Goal: Answer question/provide support

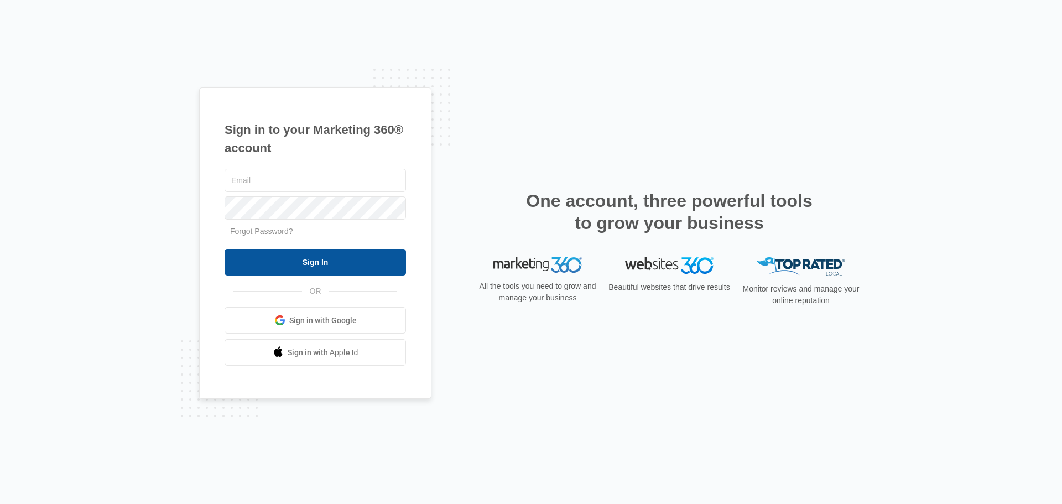
type input "[EMAIL_ADDRESS][DOMAIN_NAME]"
click at [342, 270] on input "Sign In" at bounding box center [315, 262] width 181 height 27
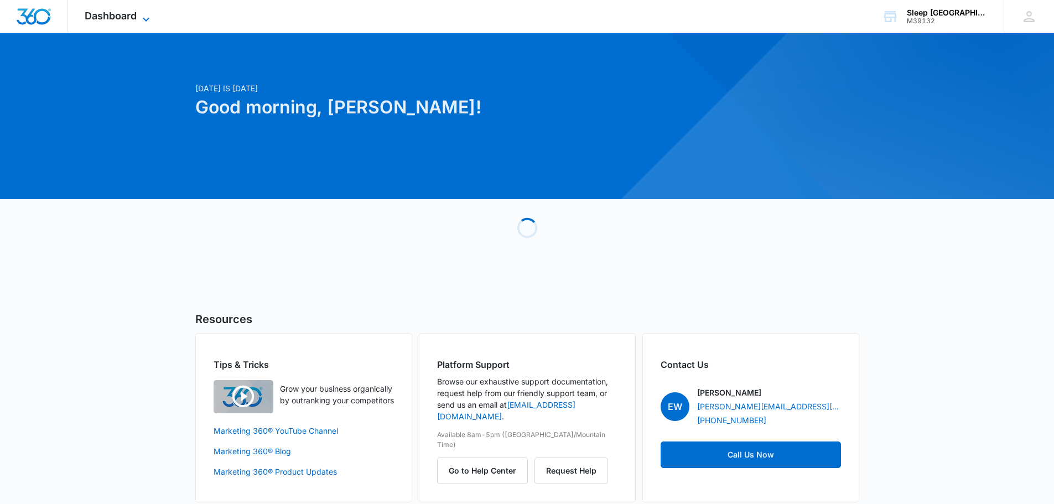
click at [103, 20] on span "Dashboard" at bounding box center [111, 16] width 52 height 12
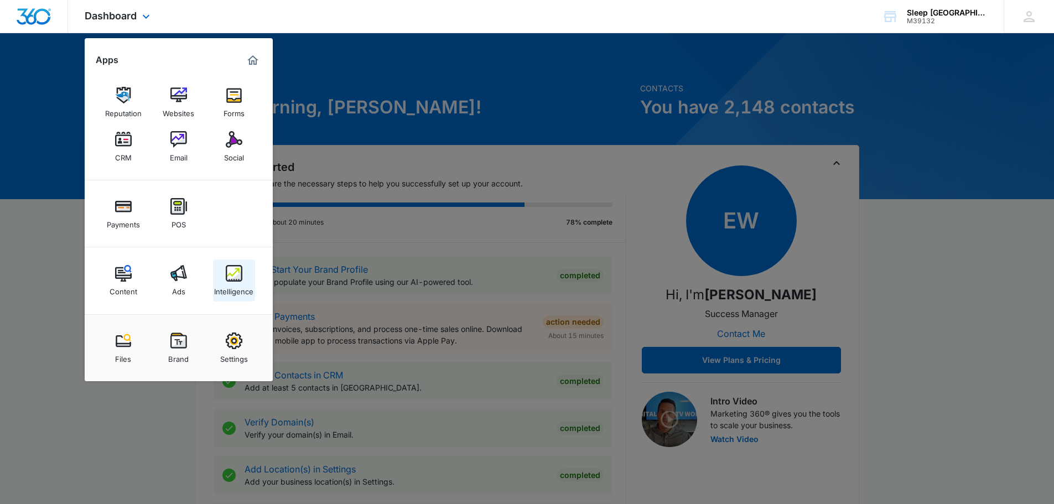
click at [226, 277] on img at bounding box center [234, 273] width 17 height 17
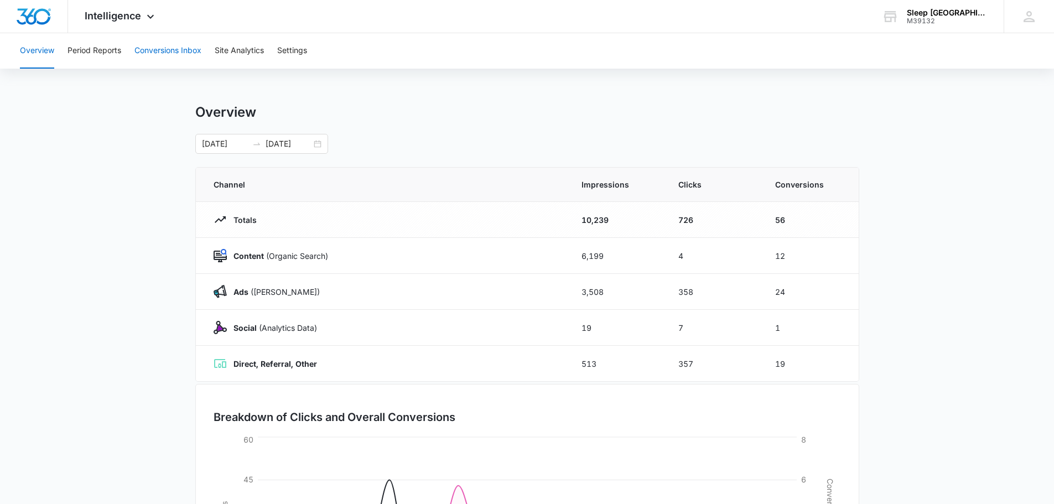
click at [187, 54] on button "Conversions Inbox" at bounding box center [167, 50] width 67 height 35
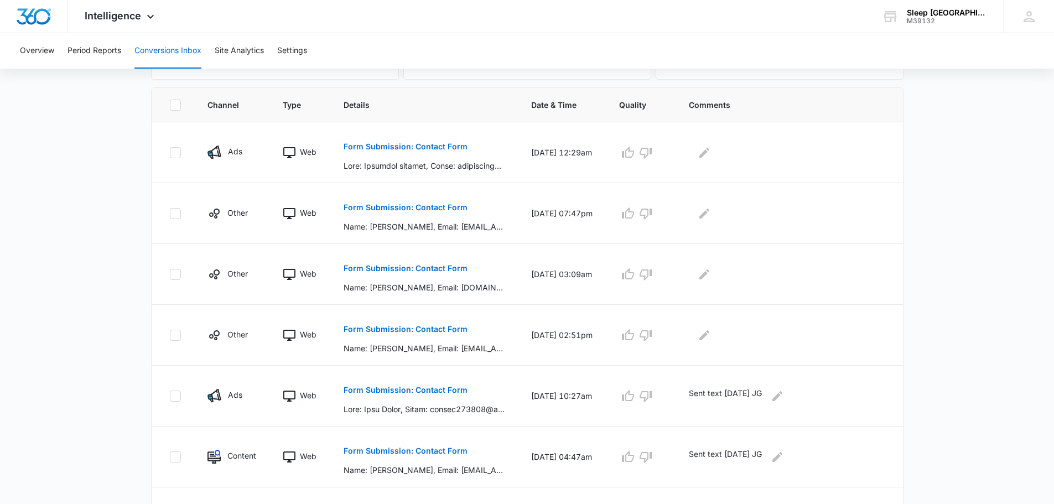
scroll to position [258, 0]
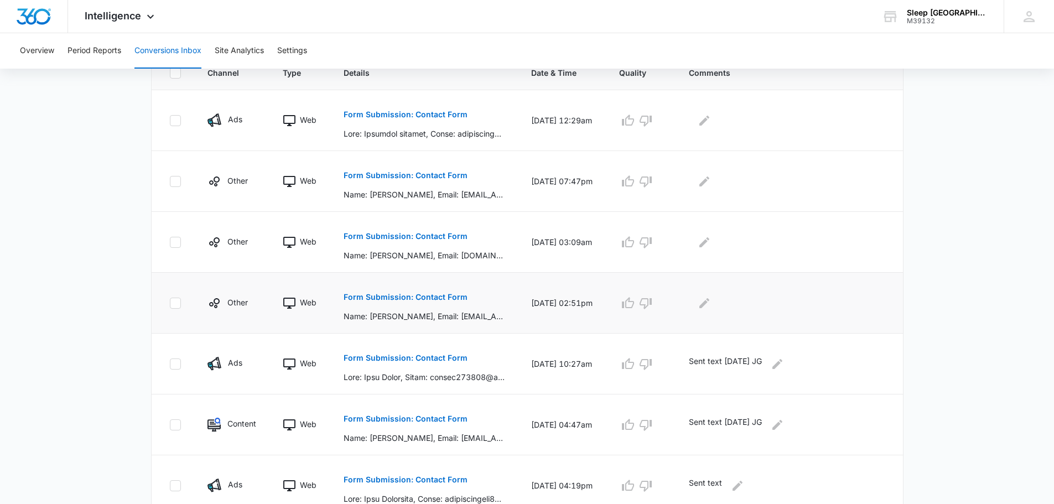
click at [433, 295] on p "Form Submission: Contact Form" at bounding box center [405, 297] width 124 height 8
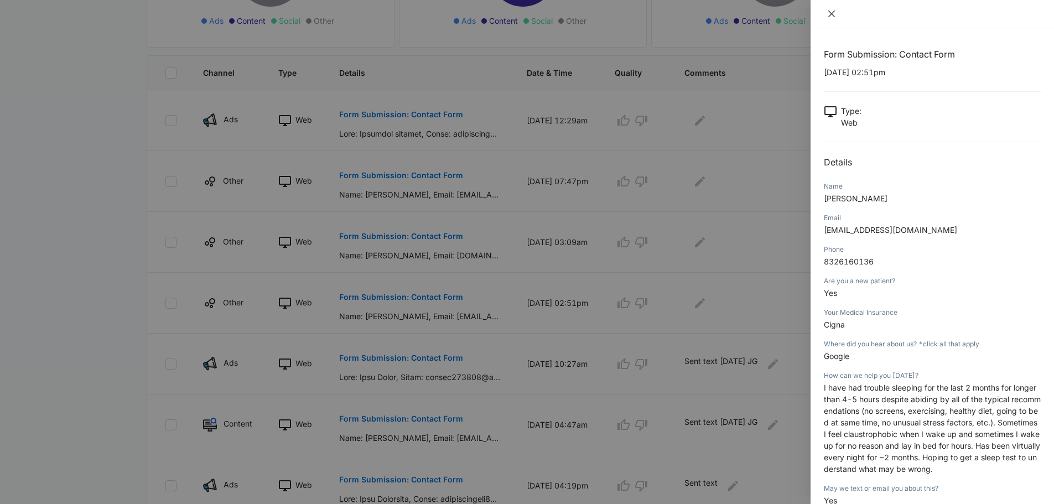
click at [833, 15] on icon "close" at bounding box center [831, 14] width 7 height 7
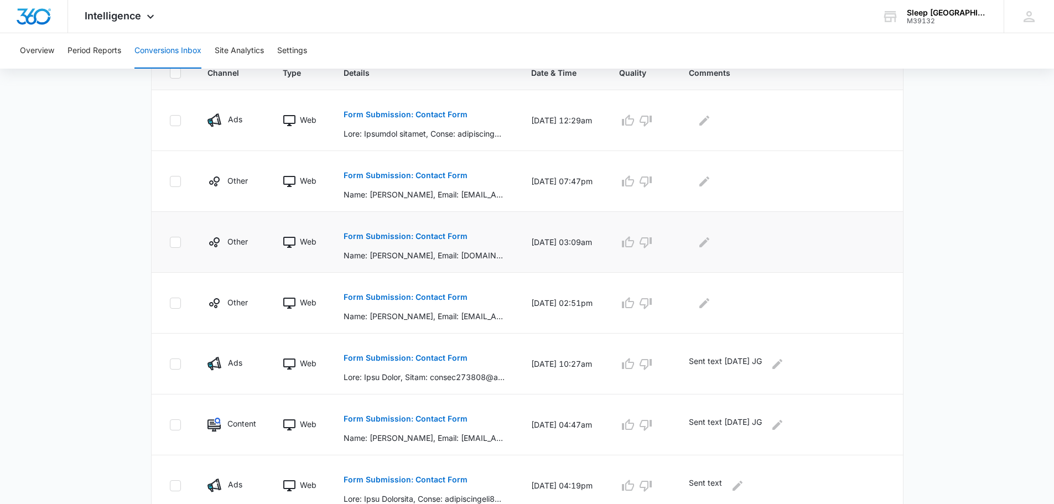
click at [436, 232] on p "Form Submission: Contact Form" at bounding box center [405, 236] width 124 height 8
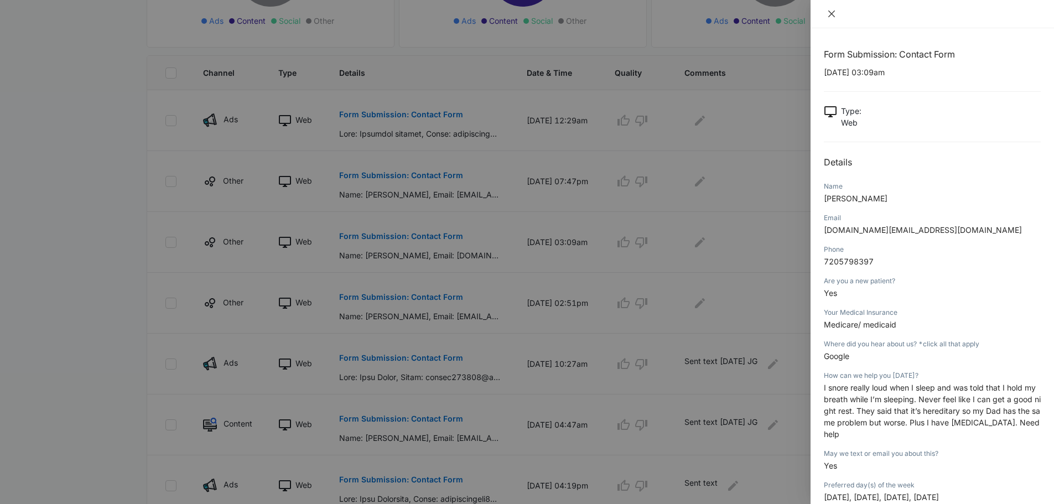
click at [829, 14] on icon "close" at bounding box center [831, 13] width 9 height 9
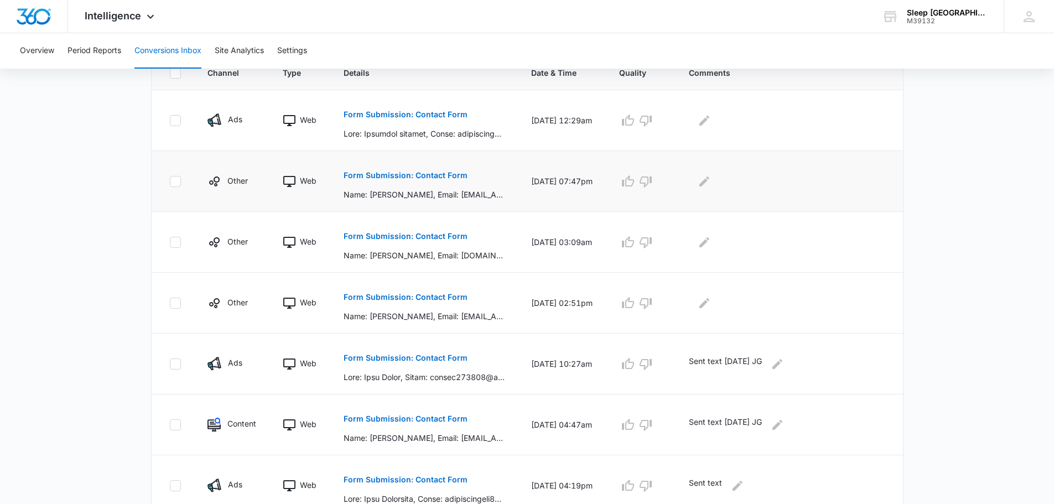
click at [441, 173] on p "Form Submission: Contact Form" at bounding box center [405, 175] width 124 height 8
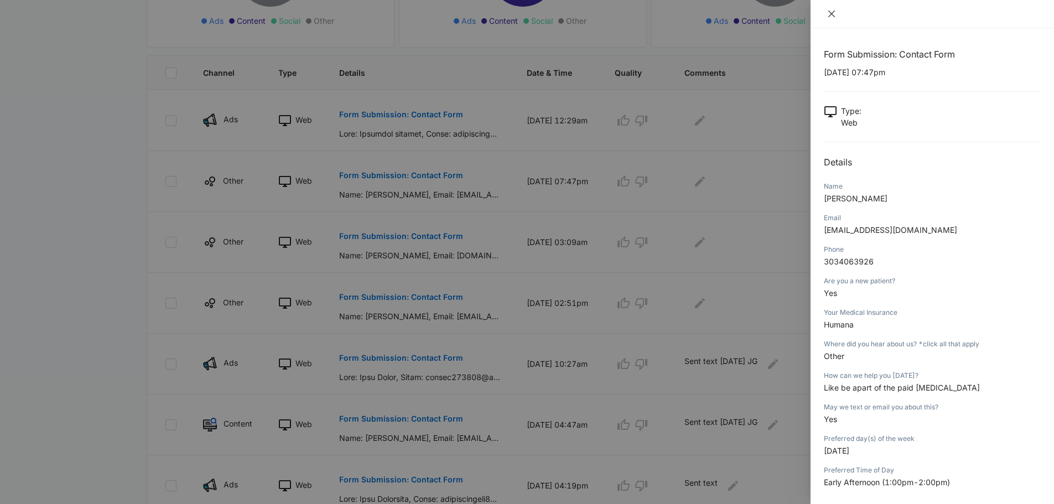
click at [830, 14] on icon "close" at bounding box center [831, 13] width 9 height 9
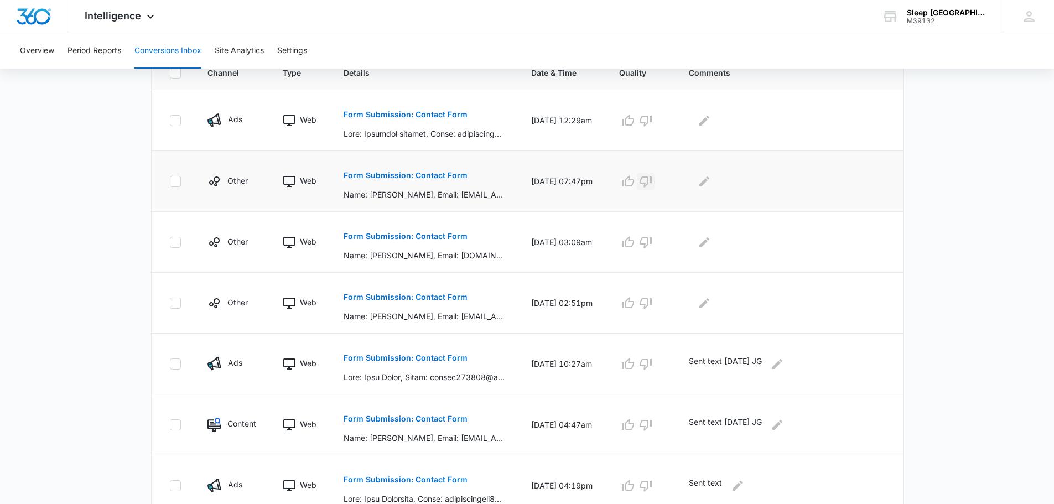
click at [652, 187] on icon "button" at bounding box center [645, 181] width 13 height 13
click at [709, 183] on icon "Edit Comments" at bounding box center [704, 181] width 10 height 10
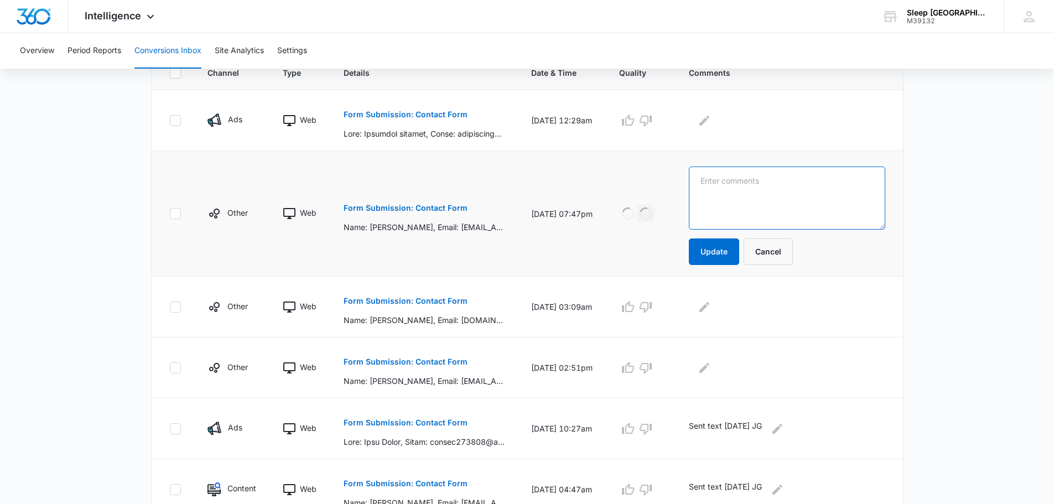
click at [724, 189] on textarea at bounding box center [787, 197] width 196 height 63
type textarea "wants to be part of paid [MEDICAL_DATA]"
click at [731, 249] on button "Update" at bounding box center [714, 251] width 50 height 27
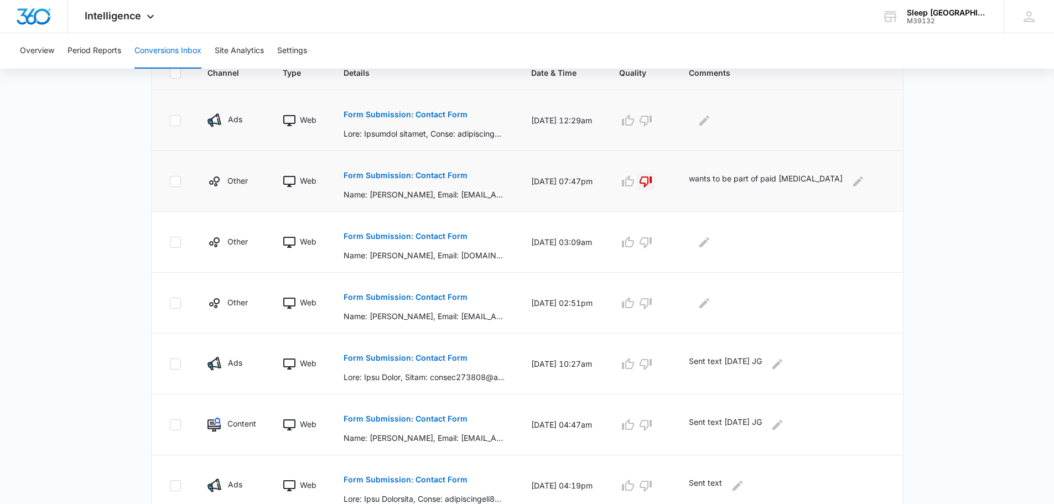
click at [436, 111] on p "Form Submission: Contact Form" at bounding box center [405, 115] width 124 height 8
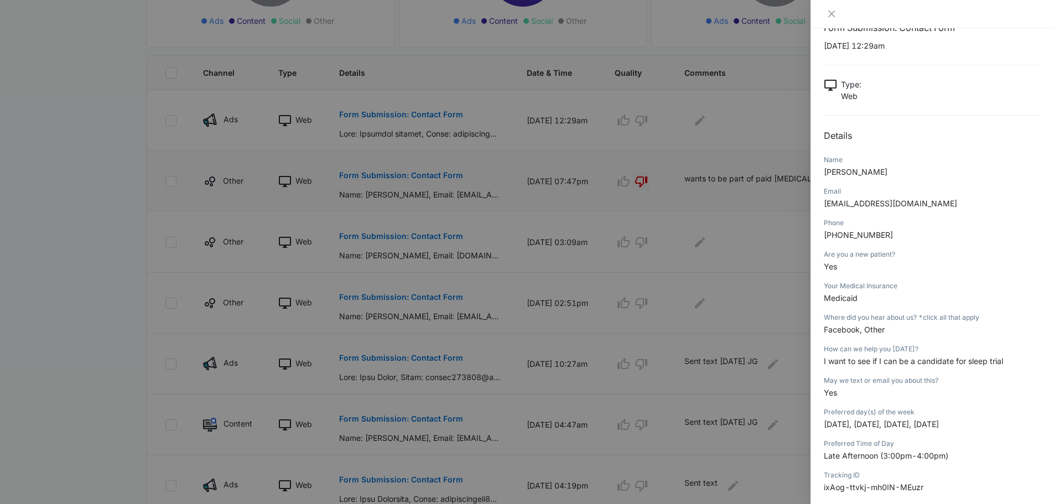
scroll to position [55, 0]
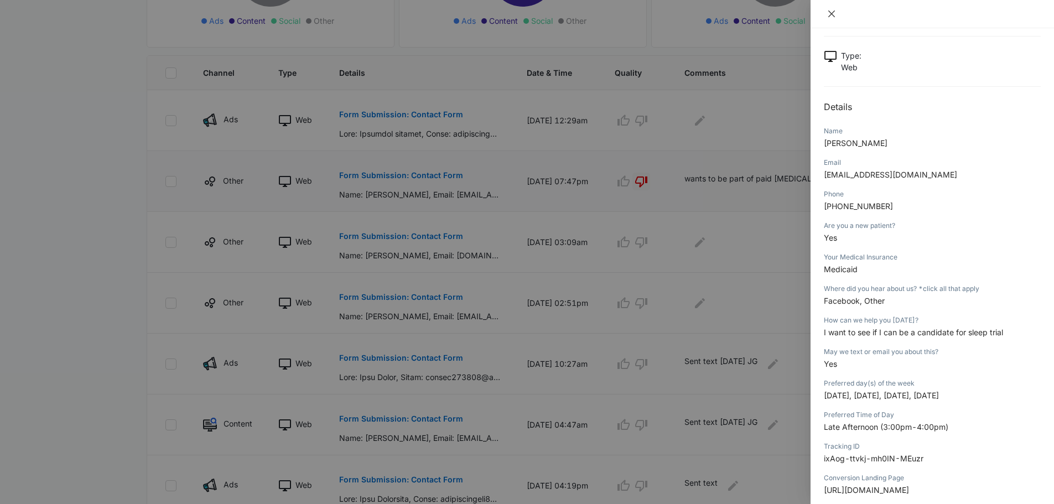
click at [828, 13] on icon "close" at bounding box center [831, 13] width 9 height 9
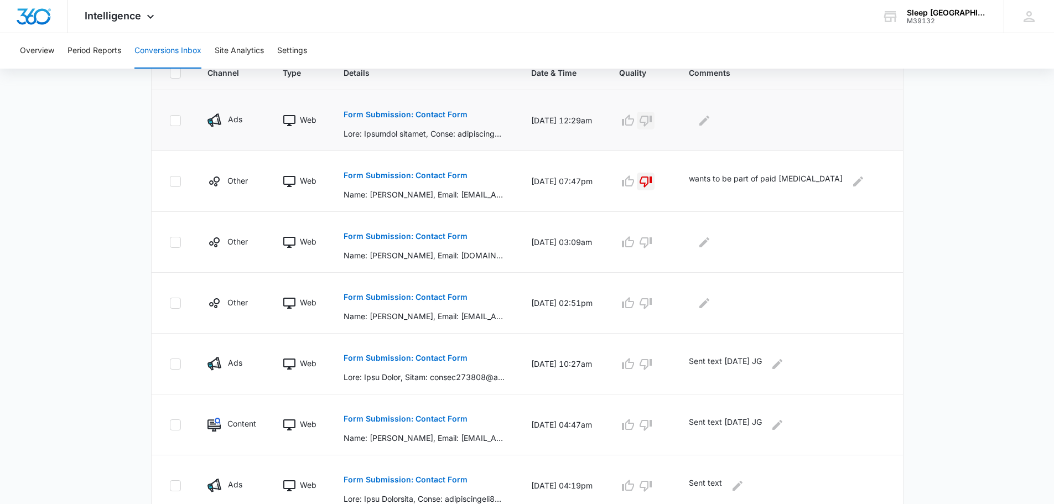
click at [652, 123] on icon "button" at bounding box center [645, 120] width 13 height 13
click at [713, 123] on button "Edit Comments" at bounding box center [704, 121] width 18 height 18
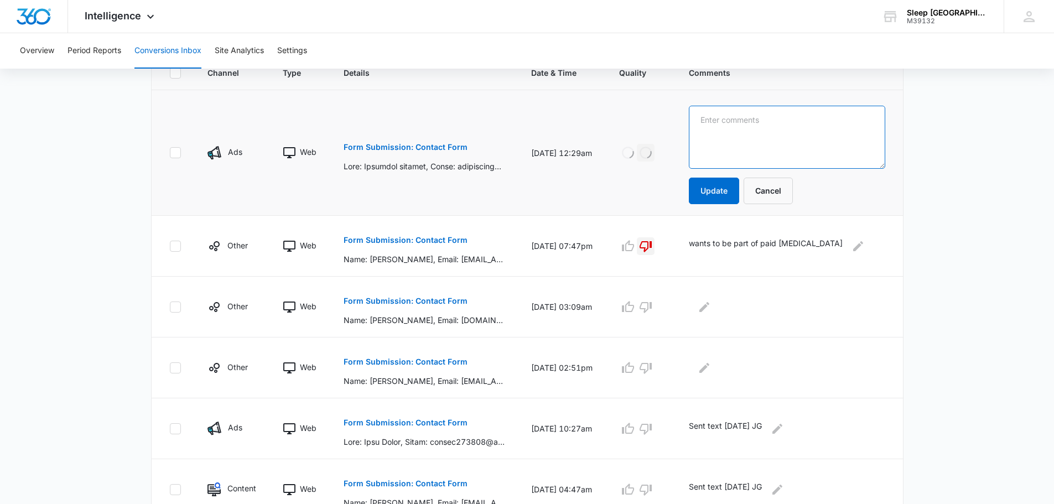
click at [740, 132] on textarea at bounding box center [787, 137] width 196 height 63
type textarea "wants to be part of sleep trial"
click at [739, 201] on button "Update" at bounding box center [714, 191] width 50 height 27
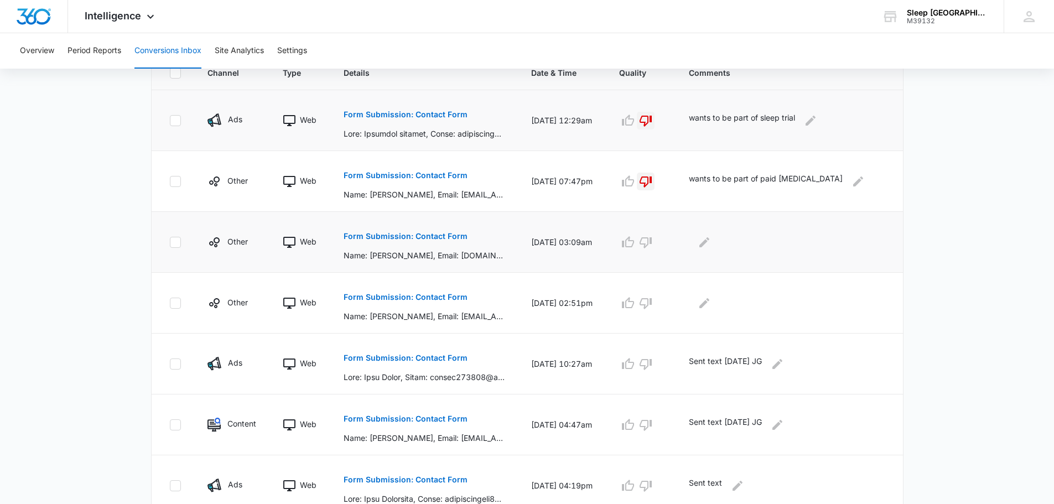
click at [431, 236] on p "Form Submission: Contact Form" at bounding box center [405, 236] width 124 height 8
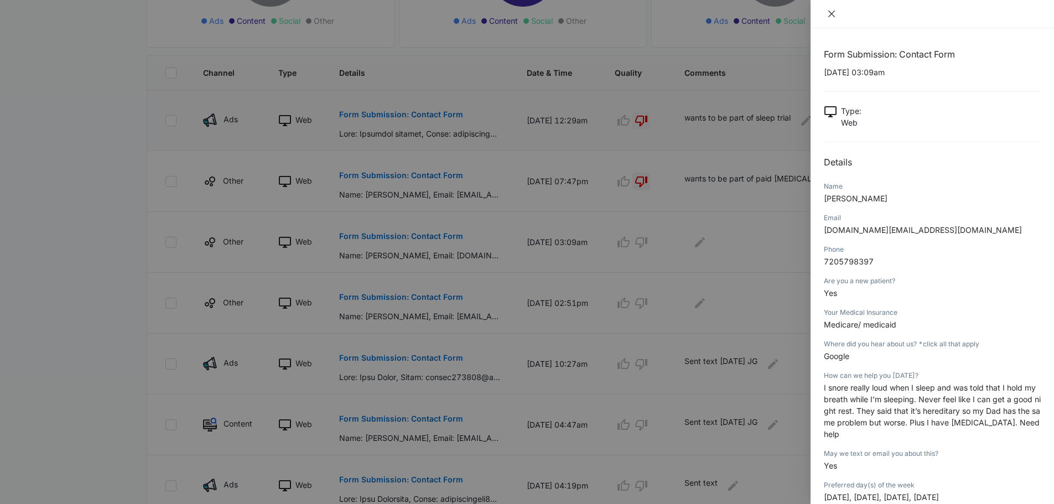
click at [825, 13] on button "Close" at bounding box center [830, 14] width 15 height 10
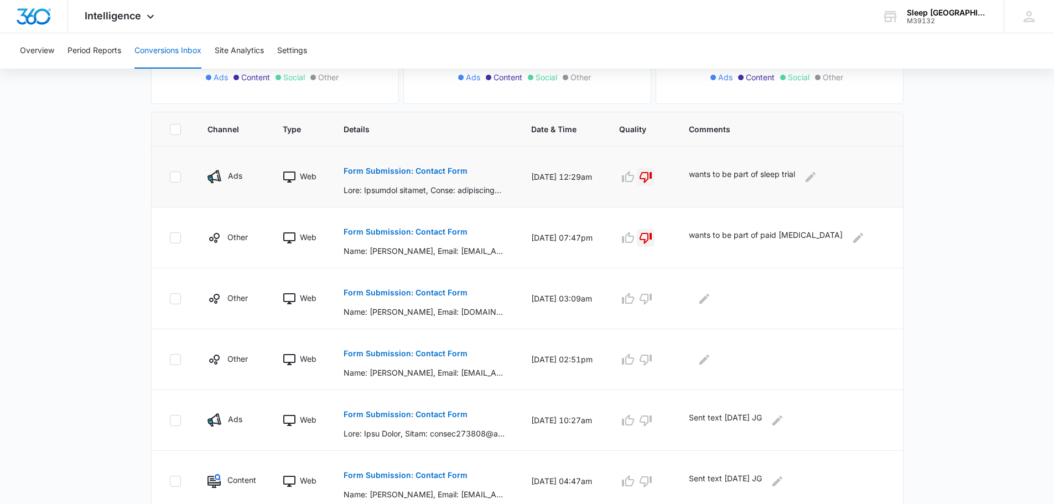
scroll to position [203, 0]
click at [414, 350] on p "Form Submission: Contact Form" at bounding box center [405, 352] width 124 height 8
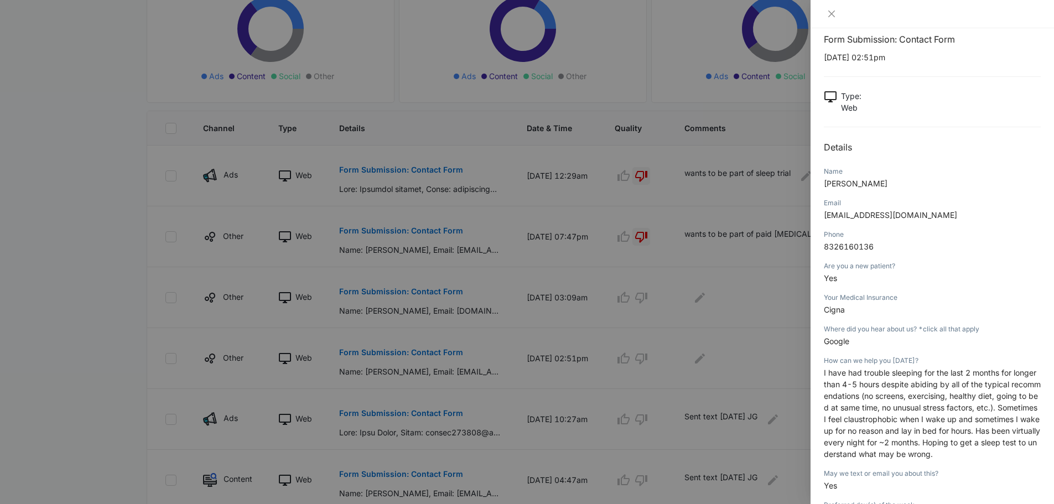
scroll to position [0, 0]
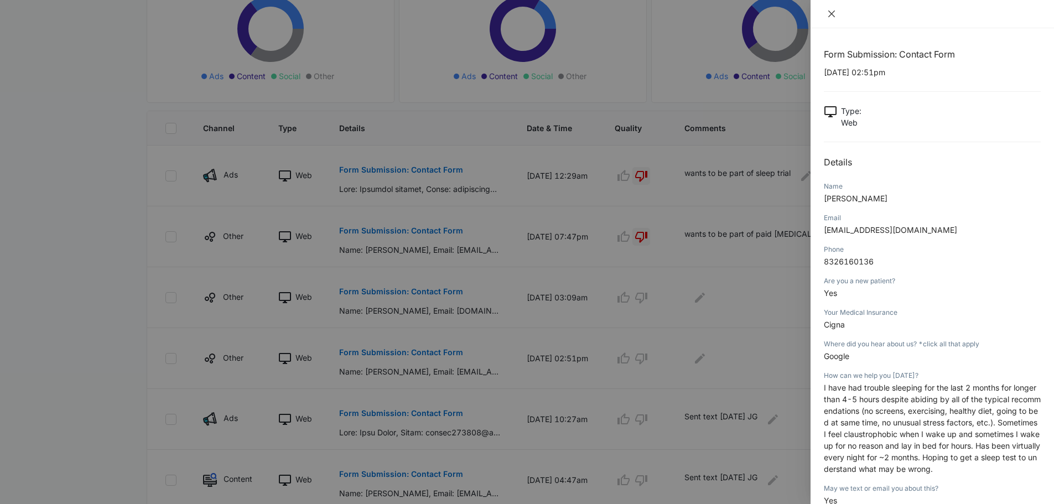
click at [831, 17] on icon "close" at bounding box center [831, 13] width 9 height 9
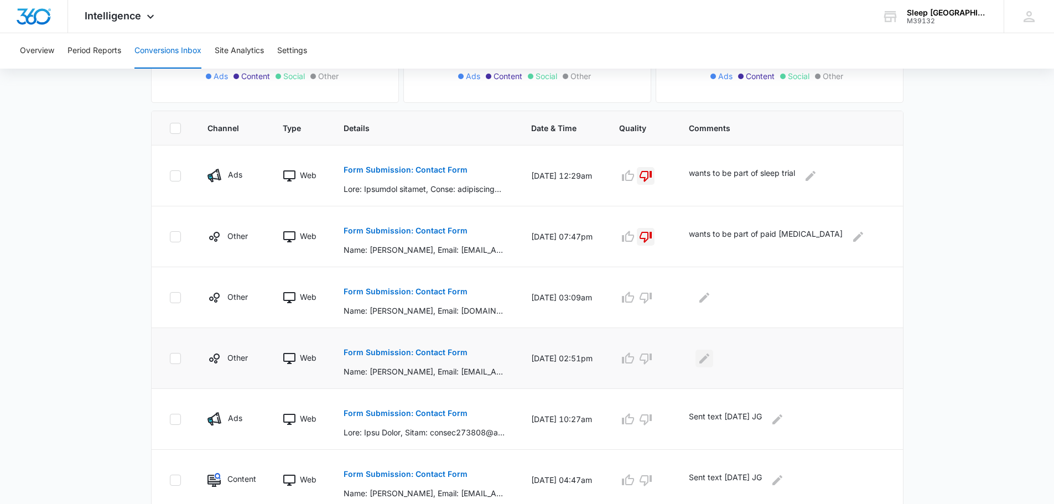
click at [711, 361] on icon "Edit Comments" at bounding box center [703, 358] width 13 height 13
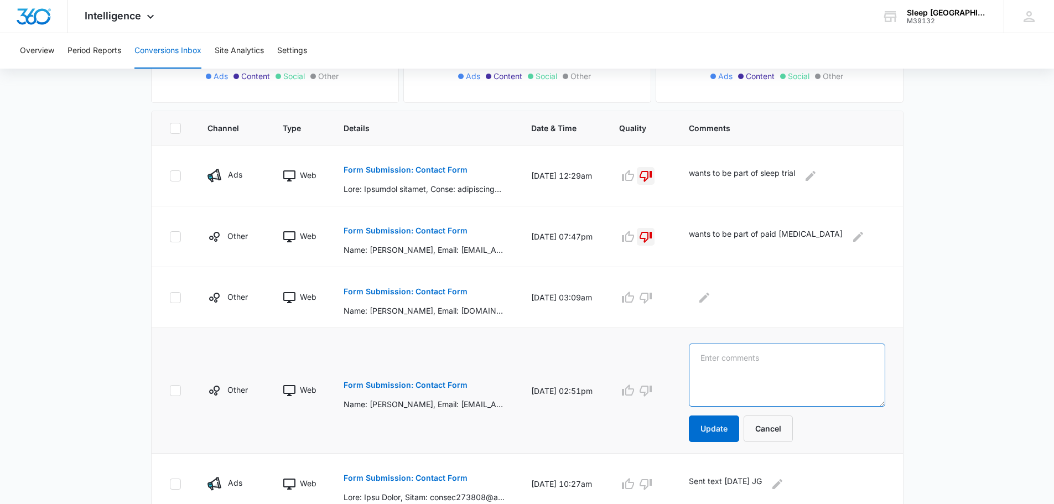
click at [788, 377] on textarea at bounding box center [787, 374] width 196 height 63
type textarea "Sent text [DATE]"
click at [730, 421] on button "Update" at bounding box center [714, 428] width 50 height 27
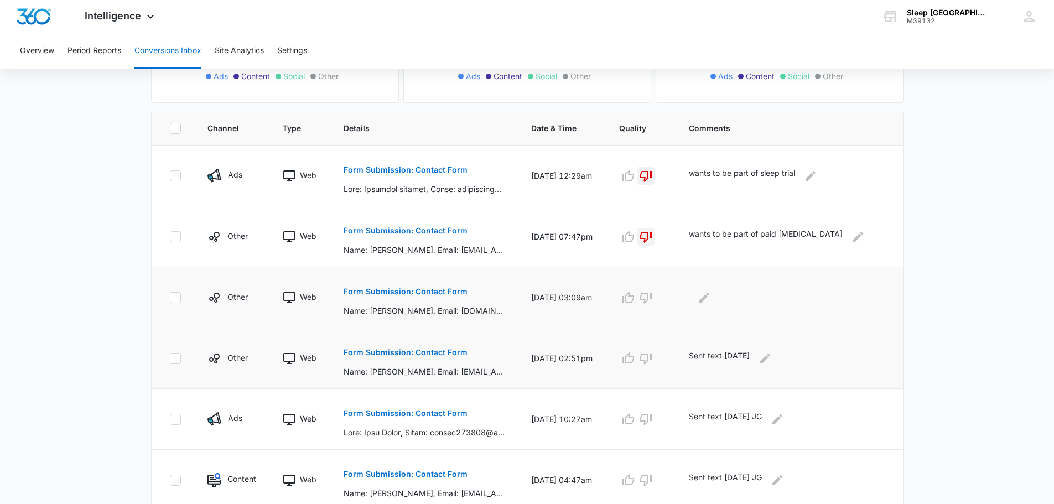
click at [709, 290] on div at bounding box center [787, 298] width 196 height 18
click at [711, 291] on icon "Edit Comments" at bounding box center [703, 297] width 13 height 13
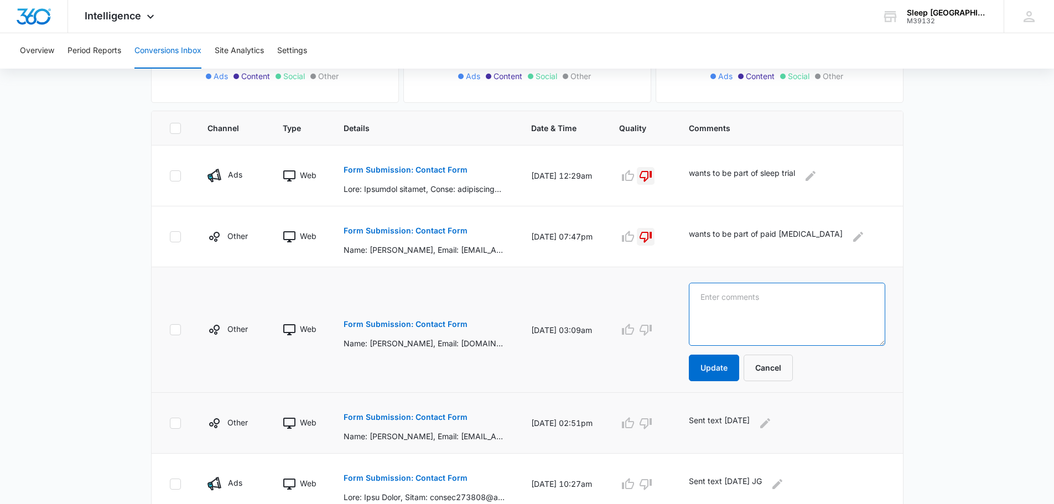
click at [721, 292] on textarea at bounding box center [787, 314] width 196 height 63
type textarea "Medicare/Medicaid"
click at [739, 373] on button "Update" at bounding box center [714, 367] width 50 height 27
